Goal: Book appointment/travel/reservation

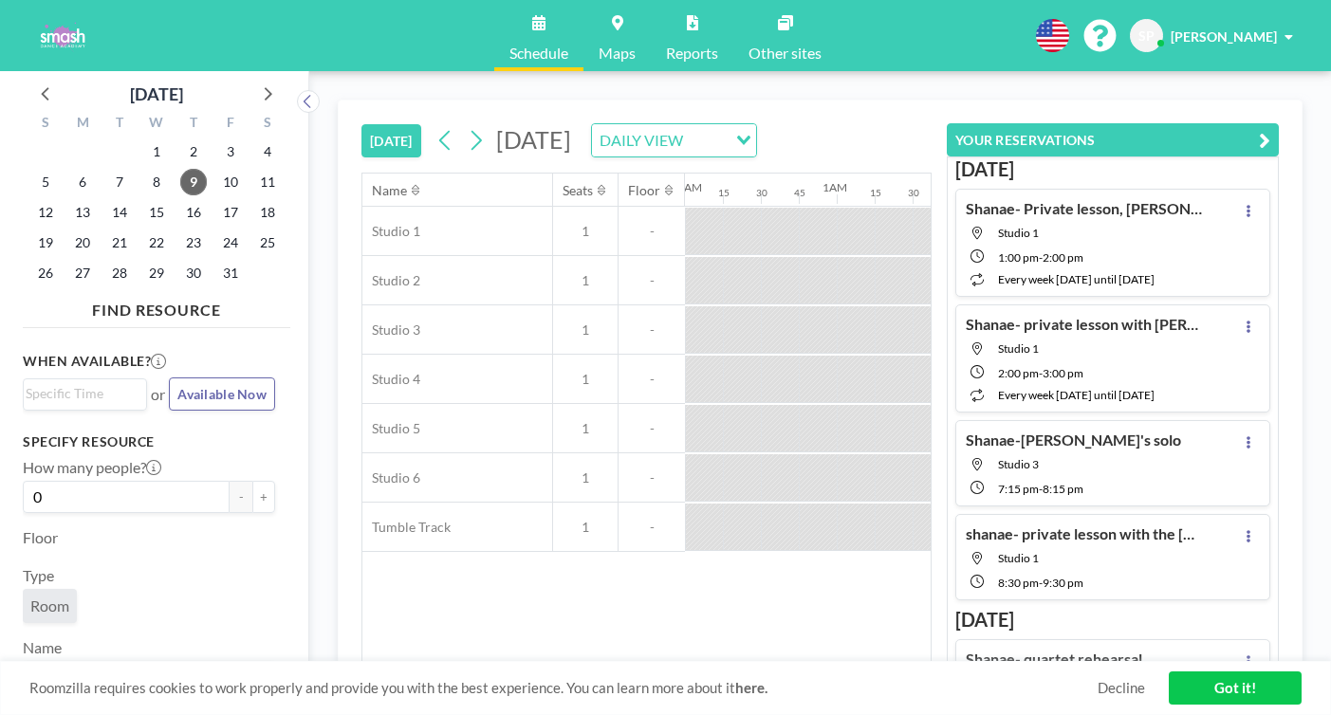
scroll to position [0, 1172]
click at [217, 230] on span "24" at bounding box center [230, 243] width 27 height 27
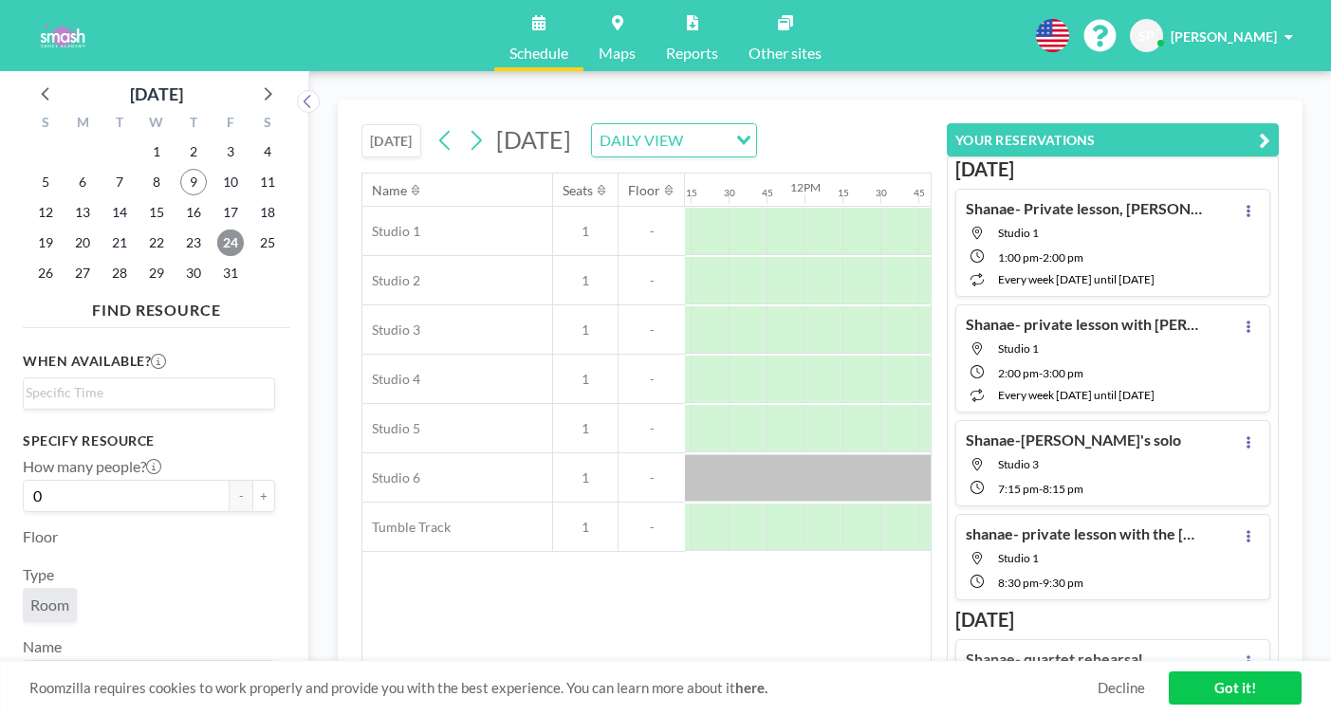
scroll to position [0, 1705]
click at [217, 169] on span "10" at bounding box center [230, 182] width 27 height 27
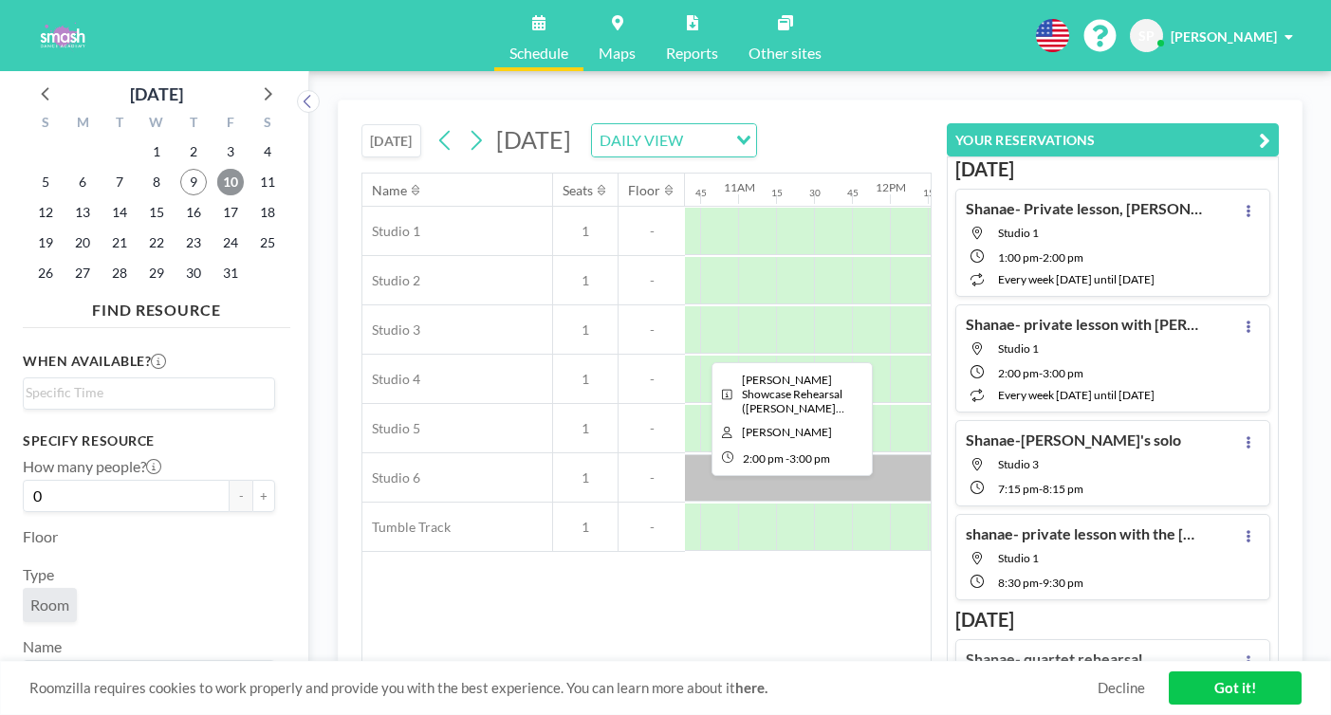
scroll to position [0, 1613]
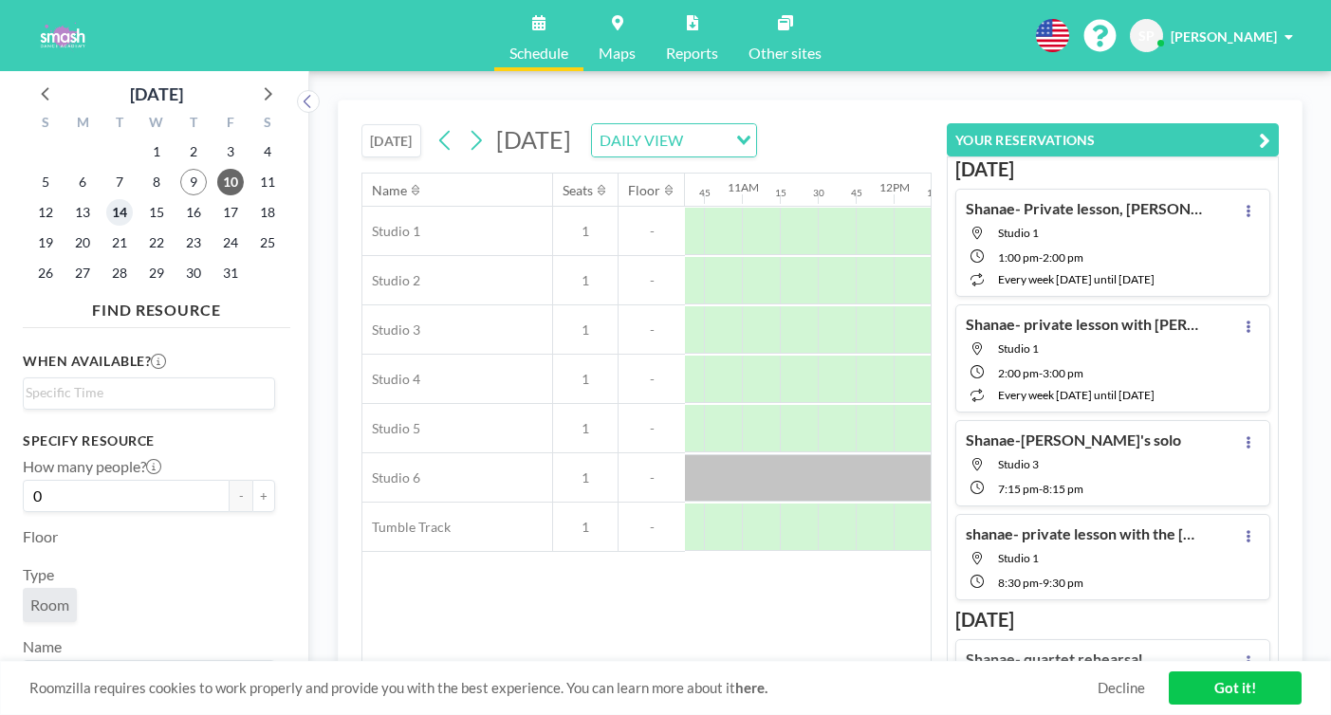
click at [106, 199] on span "14" at bounding box center [119, 212] width 27 height 27
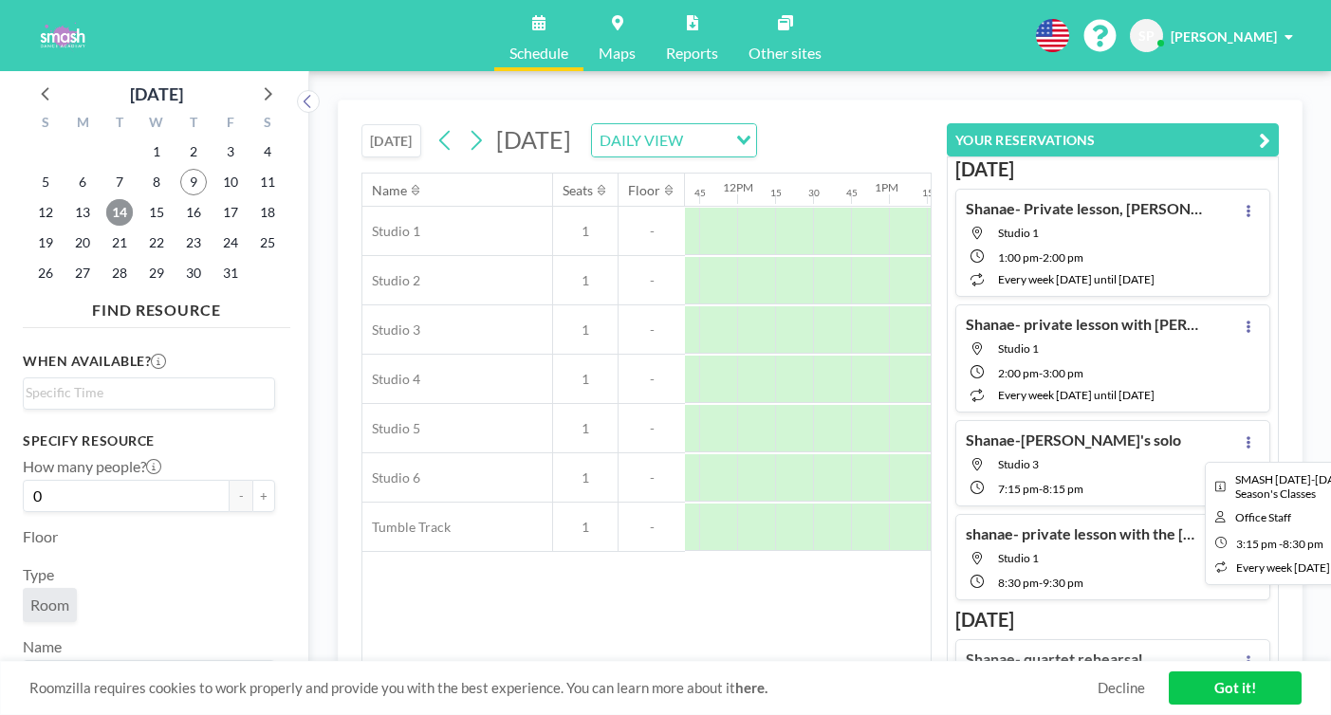
scroll to position [0, 1777]
click at [106, 230] on span "21" at bounding box center [119, 243] width 27 height 27
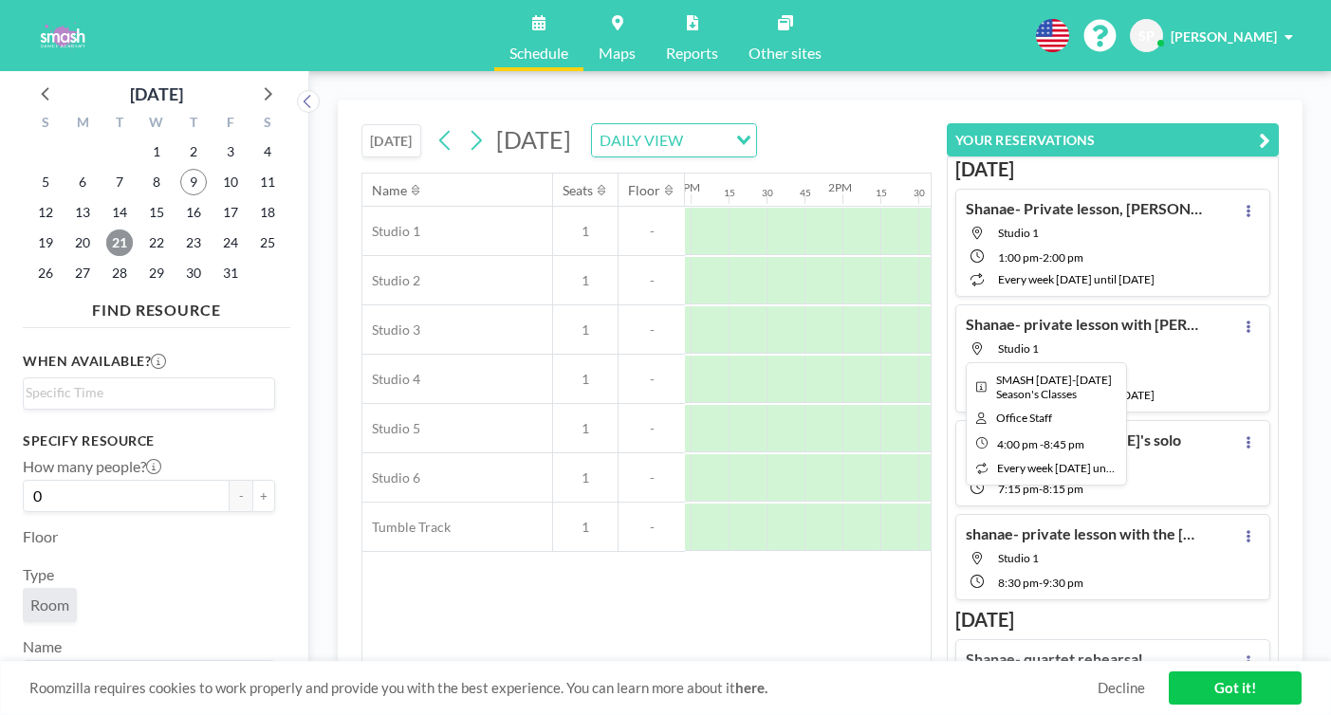
scroll to position [0, 1920]
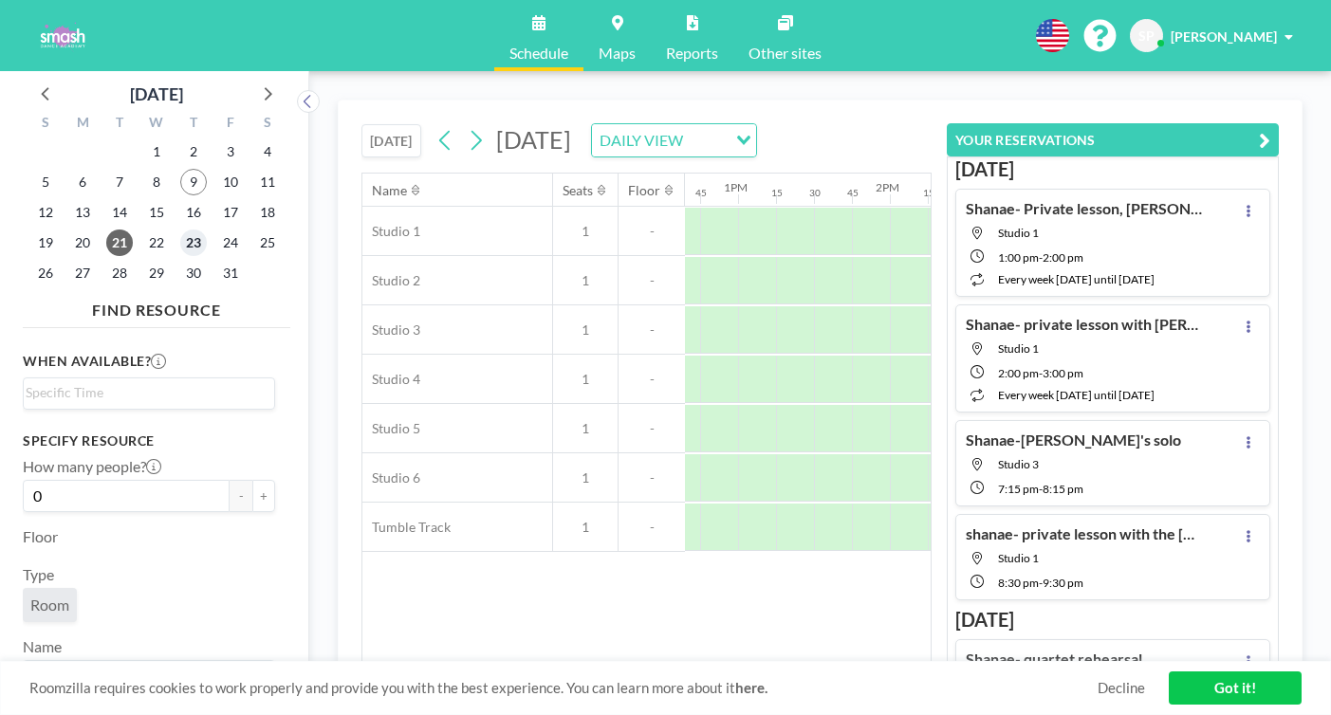
click at [180, 230] on span "23" at bounding box center [193, 243] width 27 height 27
click at [217, 230] on span "24" at bounding box center [230, 243] width 27 height 27
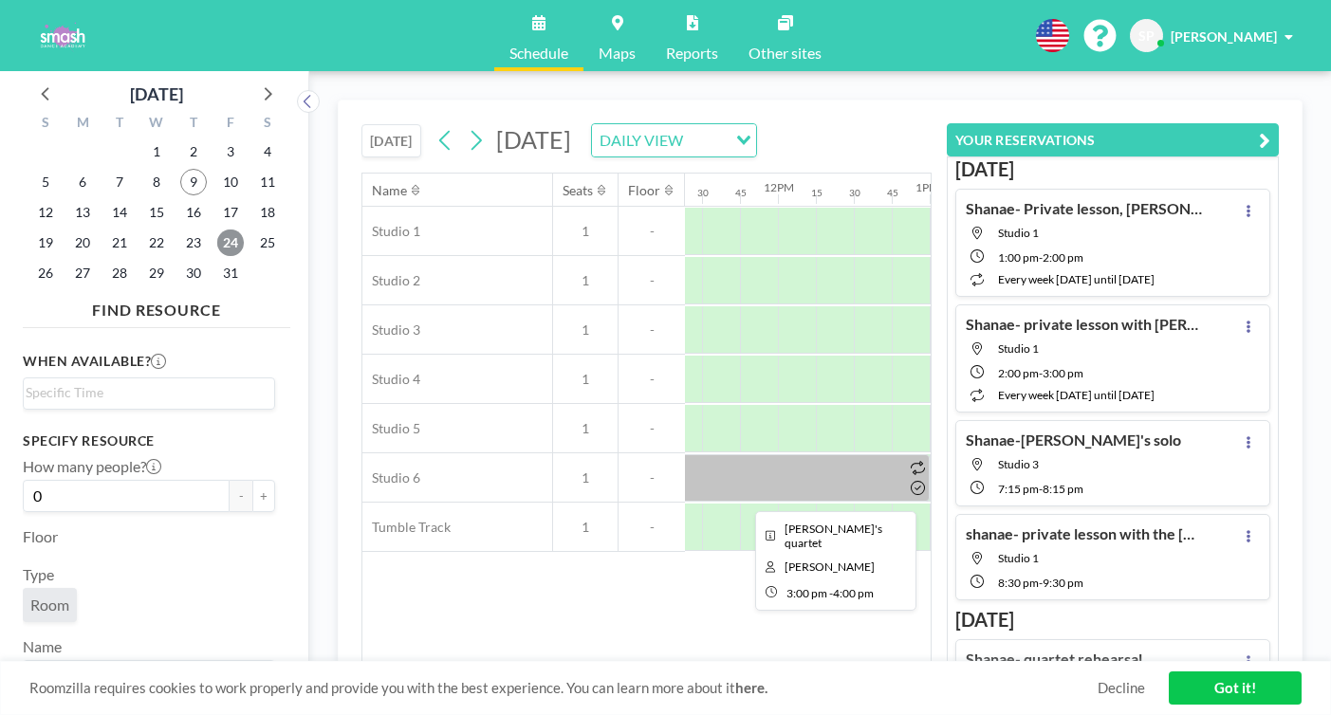
scroll to position [0, 1728]
click at [143, 199] on span "15" at bounding box center [156, 212] width 27 height 27
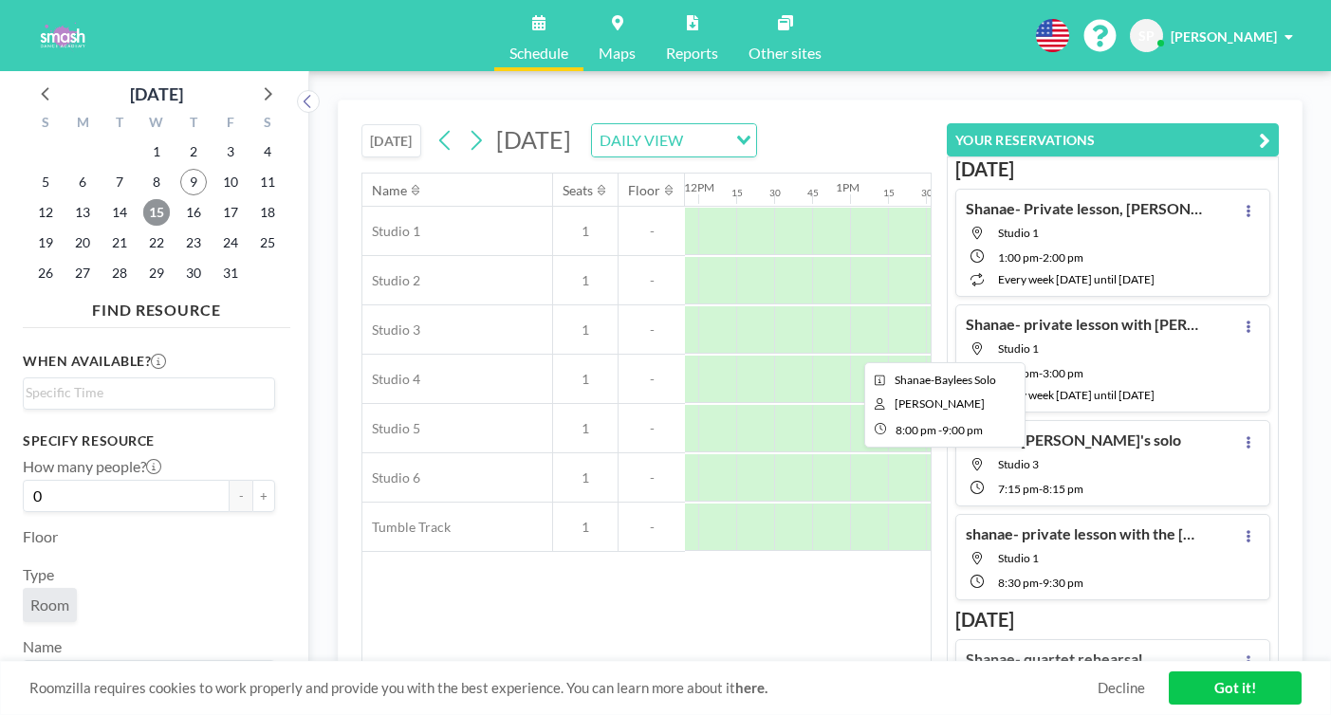
scroll to position [0, 1763]
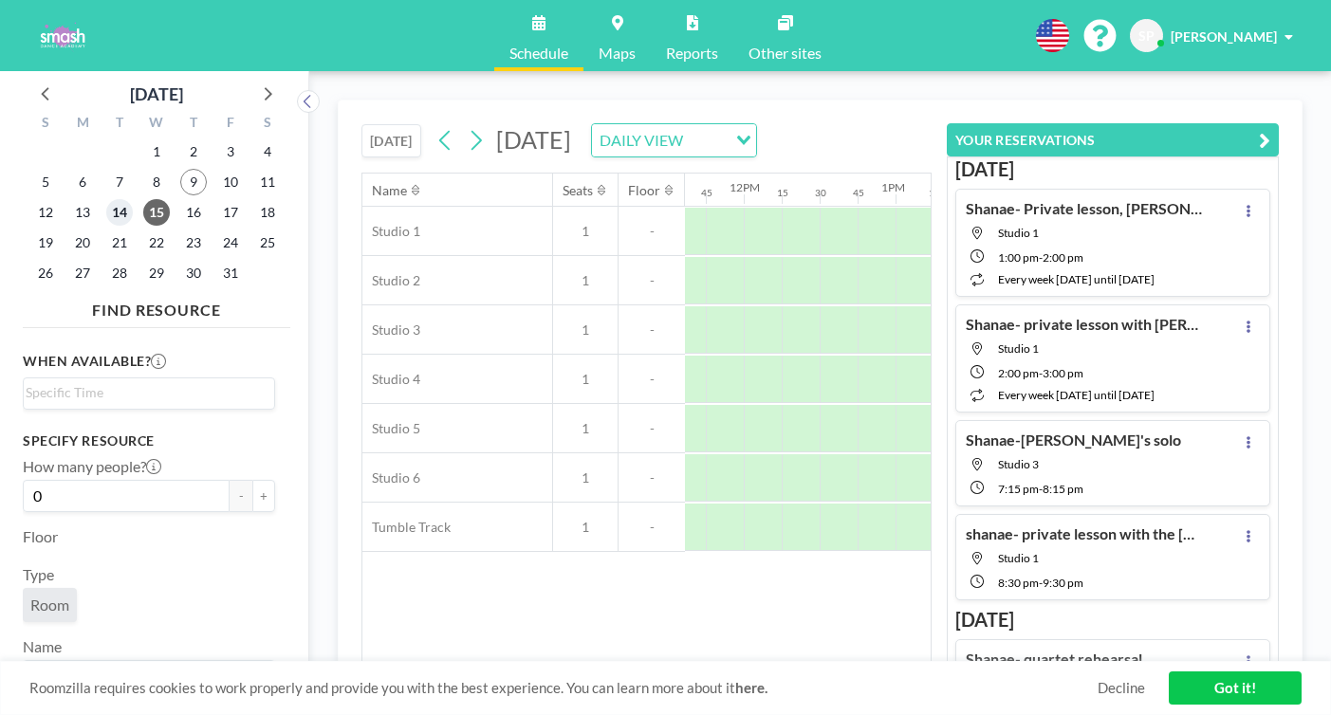
click at [106, 199] on span "14" at bounding box center [119, 212] width 27 height 27
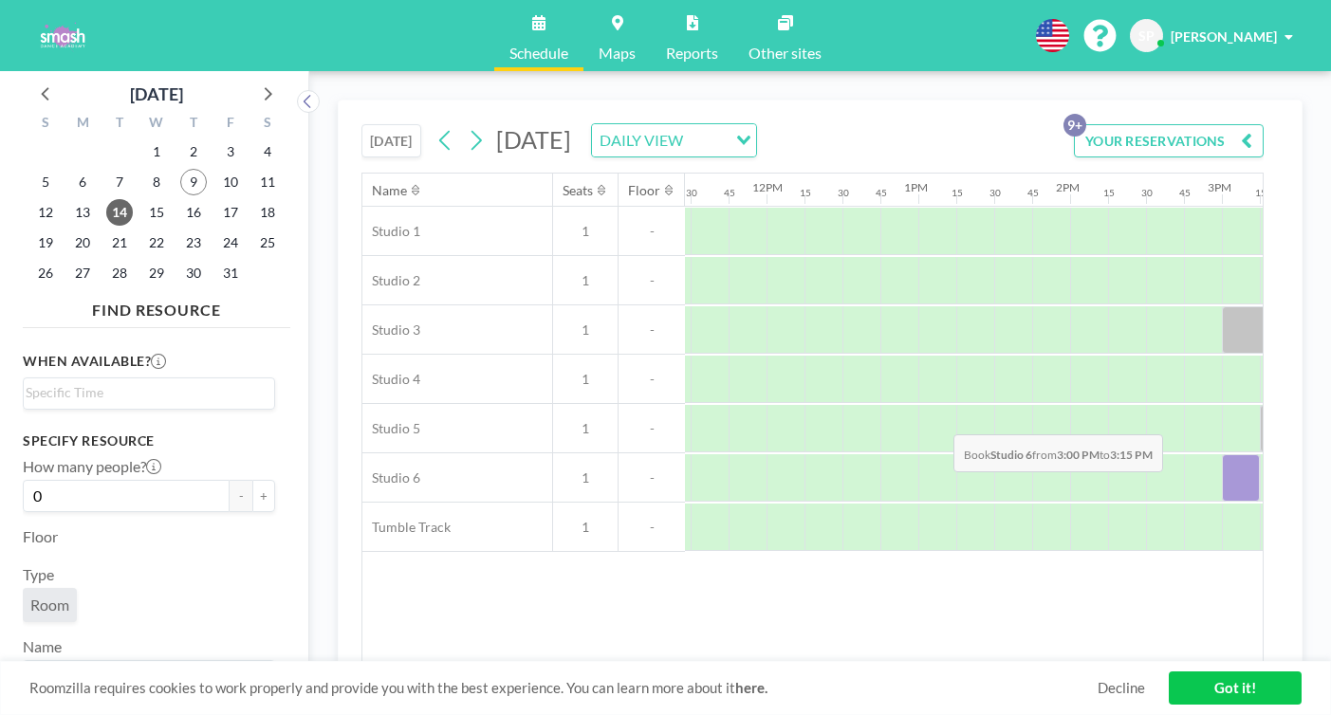
click at [1222, 454] on div at bounding box center [1241, 477] width 38 height 47
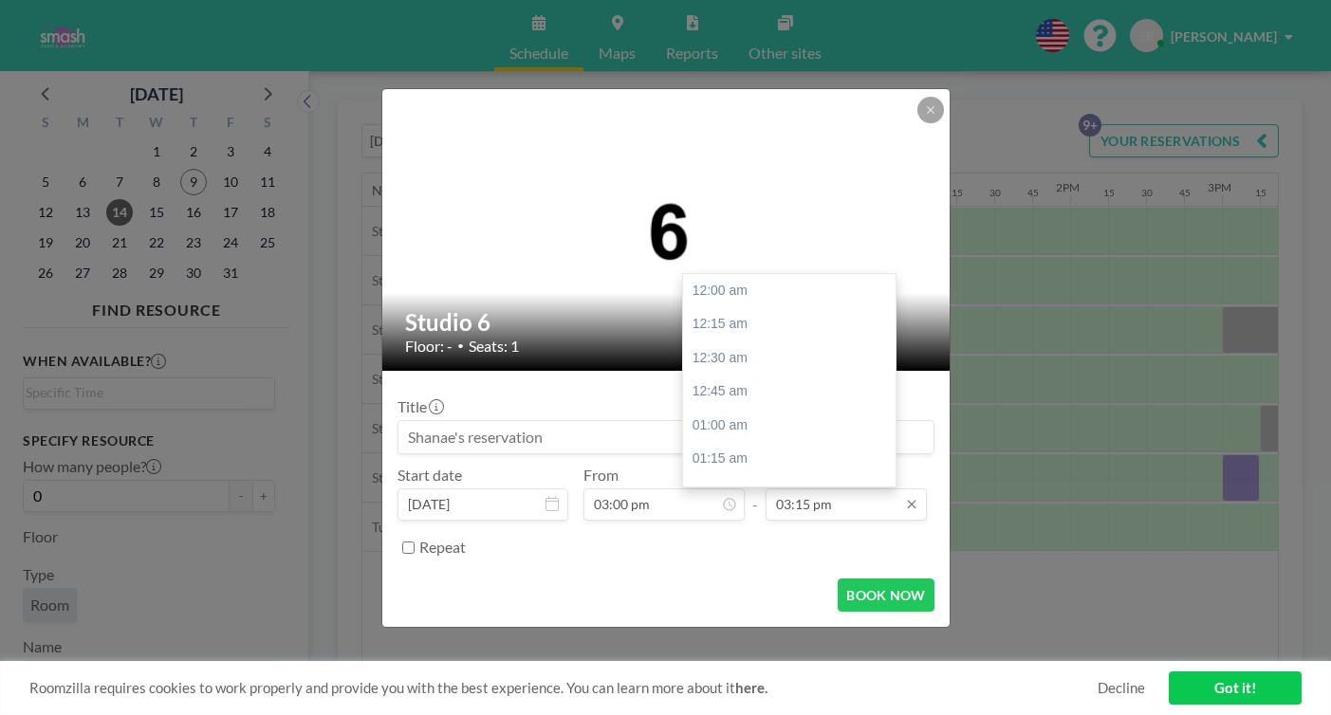
scroll to position [1794, 0]
click at [715, 641] on div "04:00 pm" at bounding box center [792, 658] width 218 height 34
type input "04:00 pm"
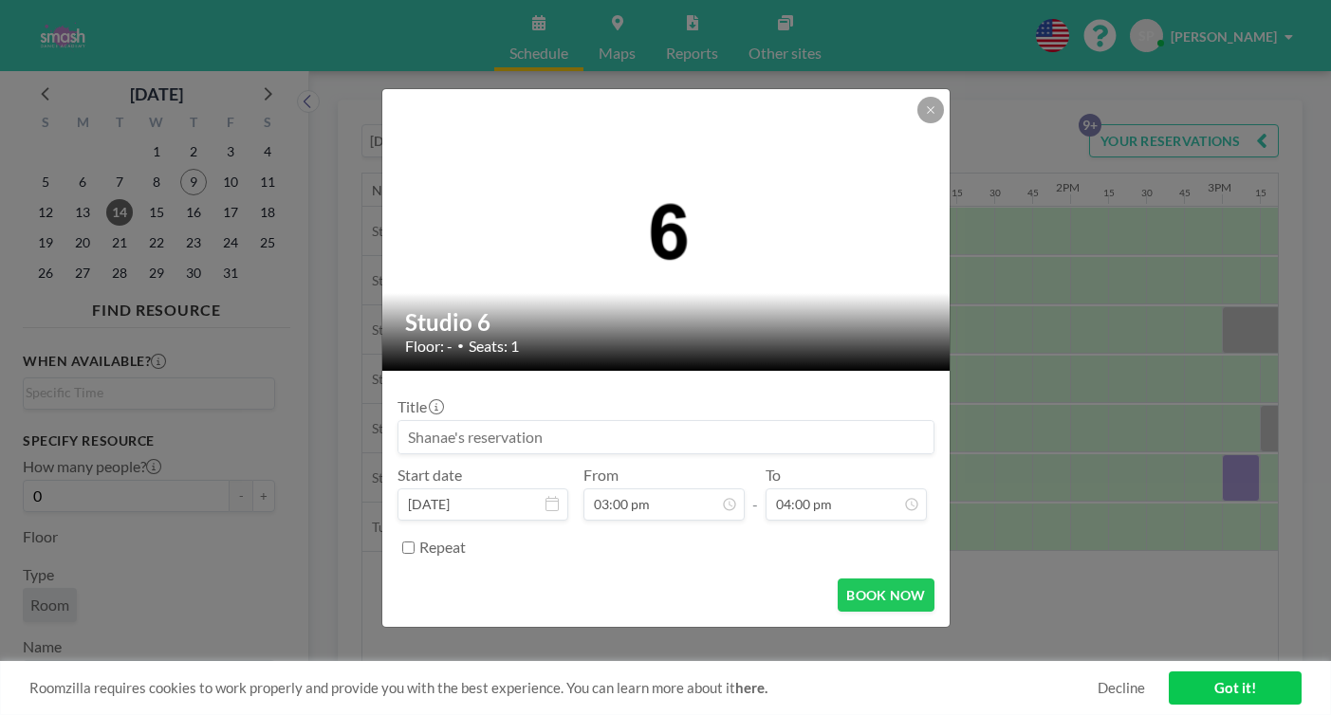
click at [504, 421] on input at bounding box center [666, 437] width 535 height 32
type input "B"
type input "Shanae-[PERSON_NAME]'s solo"
click at [838, 579] on button "BOOK NOW" at bounding box center [886, 595] width 96 height 33
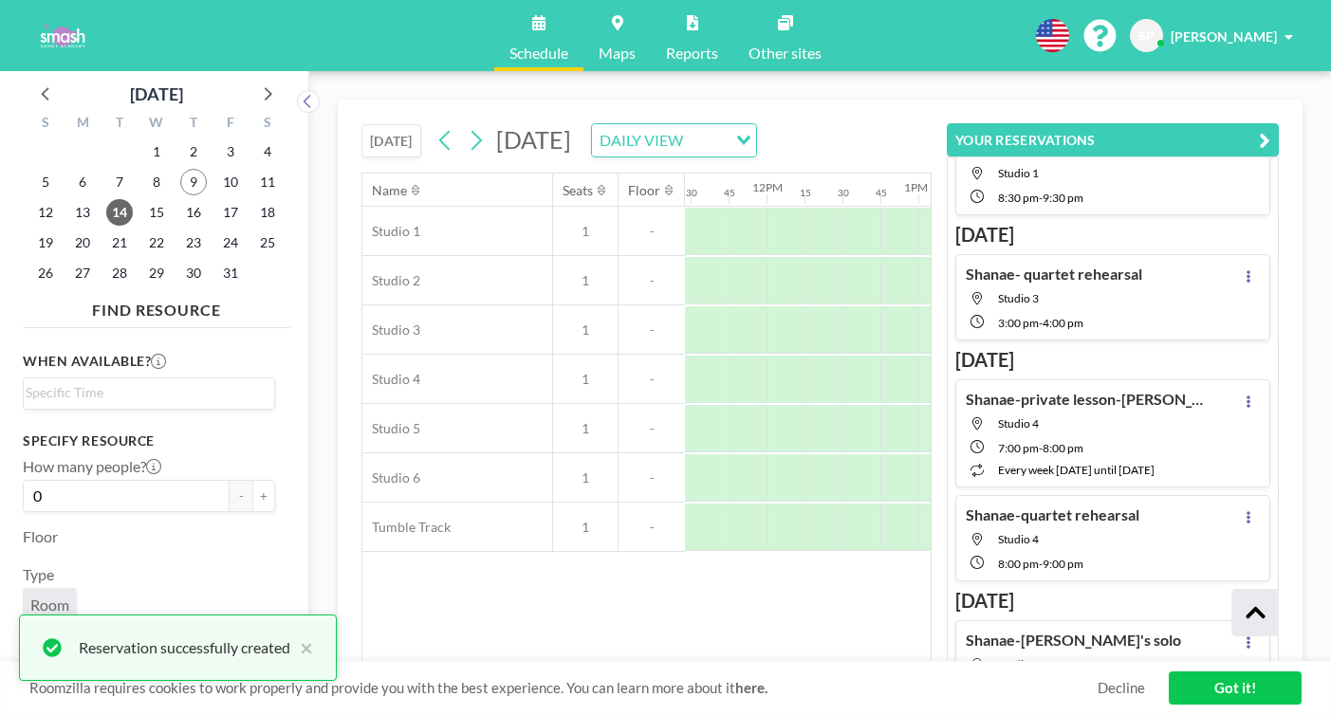
scroll to position [455, 0]
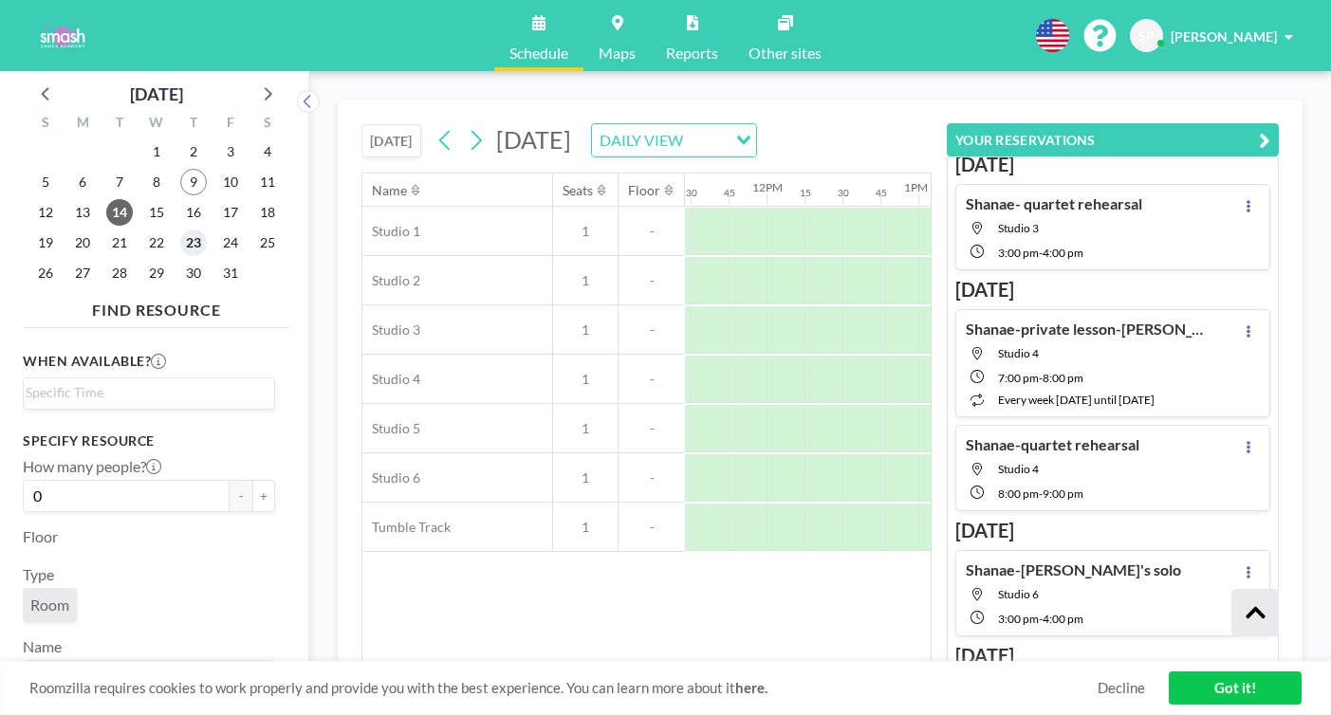
click at [180, 230] on span "23" at bounding box center [193, 243] width 27 height 27
click at [217, 230] on span "24" at bounding box center [230, 243] width 27 height 27
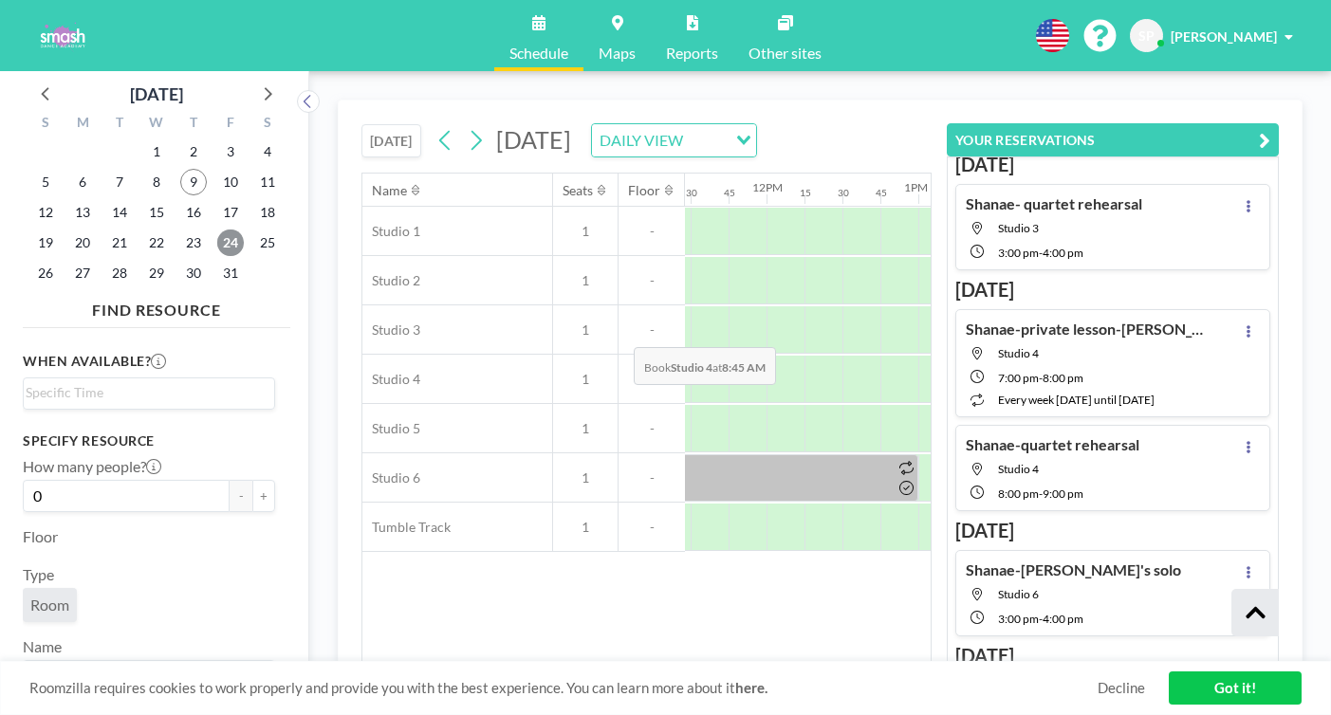
scroll to position [0, 1727]
click at [143, 230] on span "22" at bounding box center [156, 243] width 27 height 27
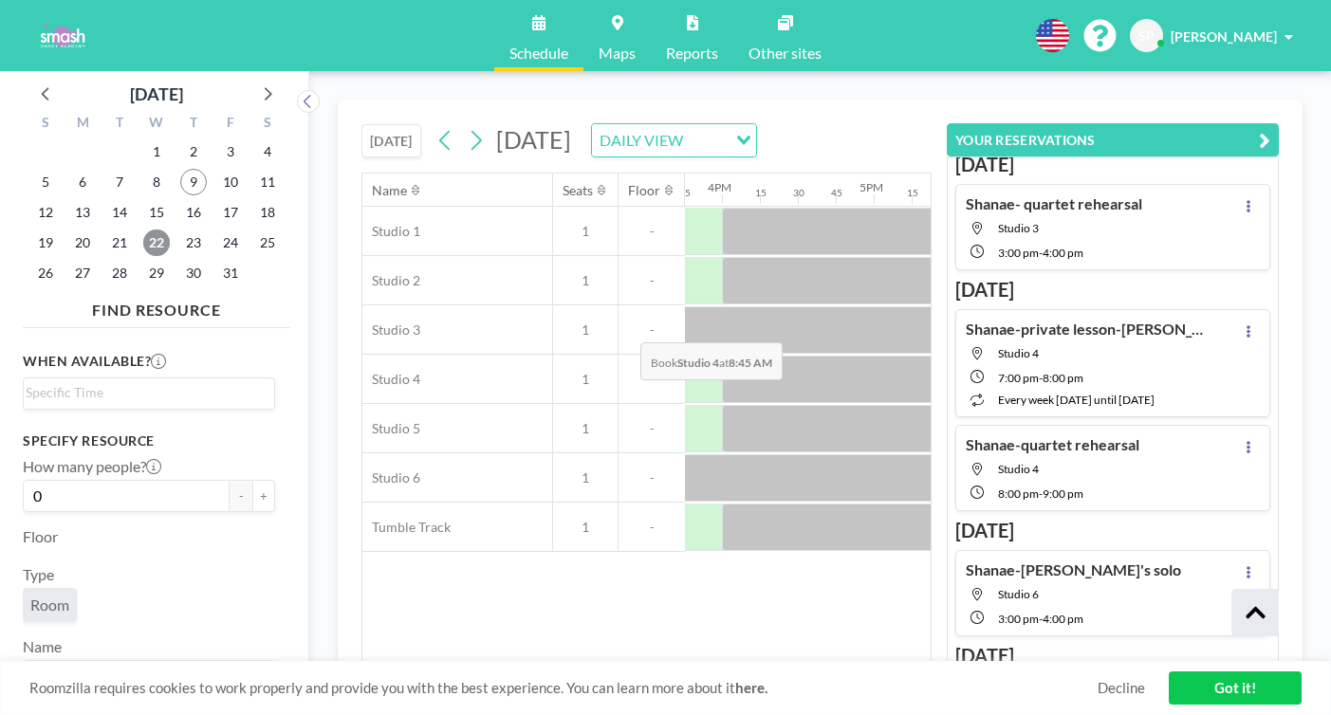
scroll to position [0, 2404]
